Goal: Information Seeking & Learning: Check status

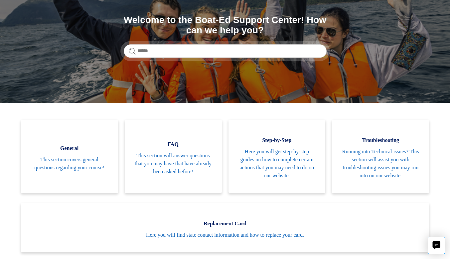
scroll to position [73, 0]
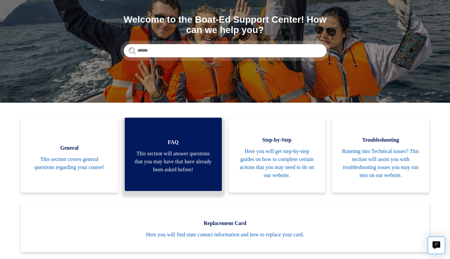
click at [173, 138] on span "FAQ" at bounding box center [173, 142] width 77 height 8
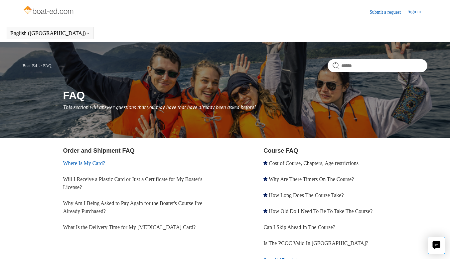
click at [82, 162] on link "Where Is My Card?" at bounding box center [84, 163] width 42 height 6
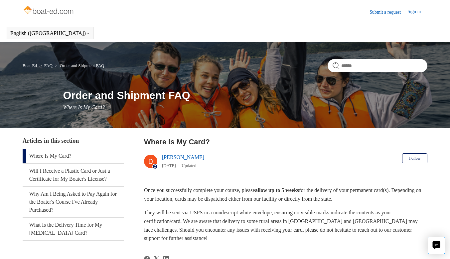
scroll to position [28, 0]
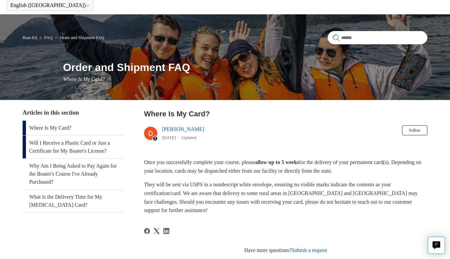
click at [73, 146] on link "Will I Receive a Plastic Card or Just a Certificate for My Boater's License?" at bounding box center [73, 146] width 101 height 23
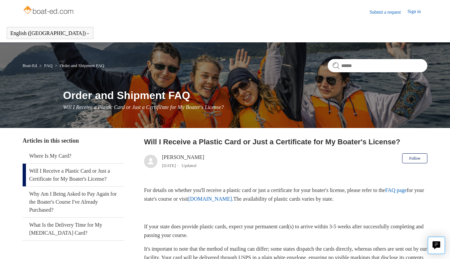
scroll to position [32, 0]
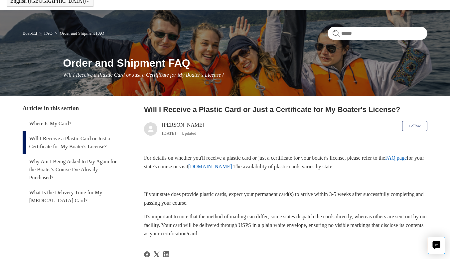
click at [385, 160] on link "FAQ page" at bounding box center [396, 158] width 22 height 6
